Goal: Task Accomplishment & Management: Manage account settings

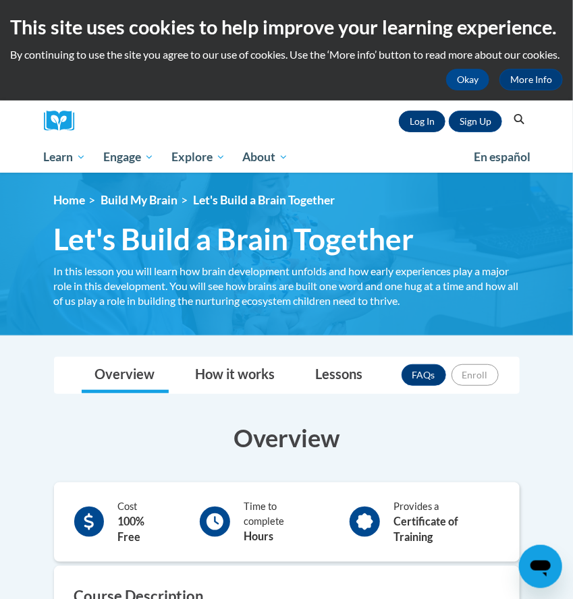
click at [406, 132] on link "Log In" at bounding box center [422, 122] width 47 height 22
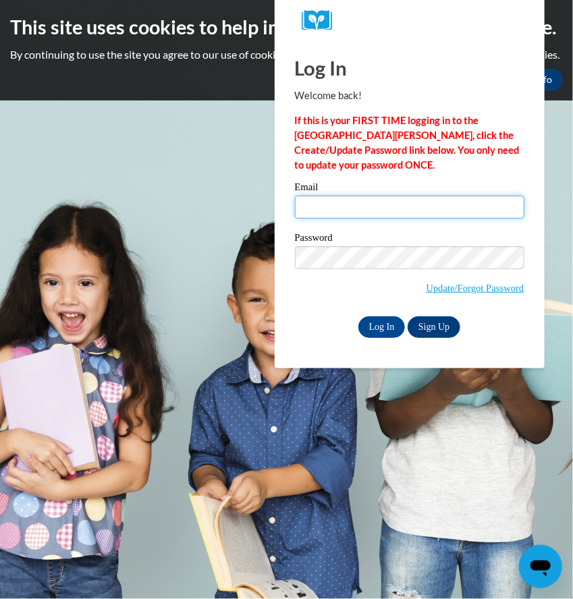
type input "alexamart111306@gmail.com"
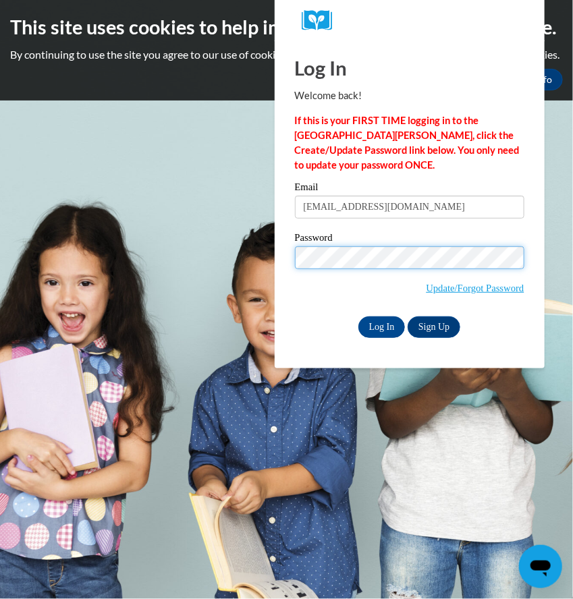
click at [380, 321] on input "Log In" at bounding box center [381, 327] width 47 height 22
